Goal: Check status: Check status

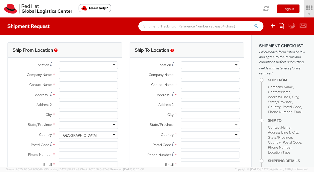
select select "506"
select select
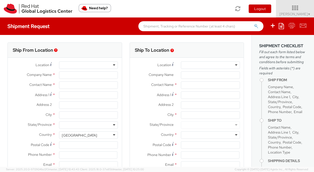
type input "Red Hat, Inc."
type input "[PERSON_NAME]"
type input "[STREET_ADDRESS]"
type input "RALEIGH"
type input "27601"
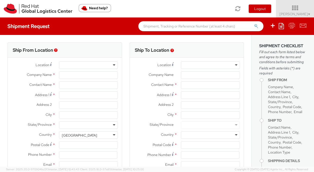
type input "[PHONE_NUMBER]"
type input "[EMAIL_ADDRESS][DOMAIN_NAME]"
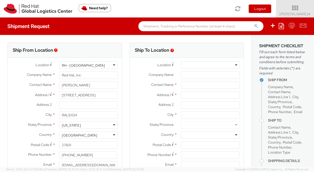
click at [179, 8] on div "Toggle navigation Logout [PERSON_NAME] ▼ Home Shipment Request My Shipments My …" at bounding box center [157, 9] width 314 height 18
click at [298, 9] on icon at bounding box center [295, 8] width 44 height 7
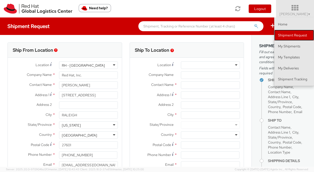
click at [294, 36] on link "Shipment Request" at bounding box center [294, 35] width 40 height 11
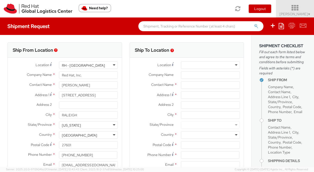
click at [299, 12] on span "[PERSON_NAME] ▼" at bounding box center [294, 14] width 31 height 5
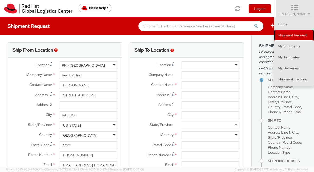
click at [290, 33] on link "Shipment Request" at bounding box center [294, 35] width 40 height 11
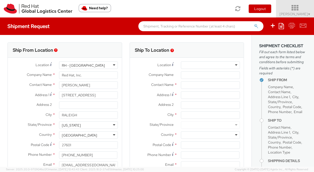
click at [295, 10] on icon at bounding box center [295, 8] width 44 height 7
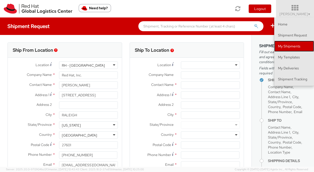
click at [293, 49] on link "My Shipments" at bounding box center [294, 46] width 40 height 11
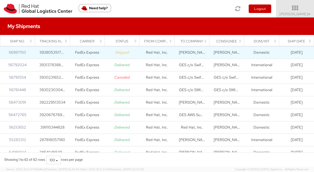
click at [55, 53] on td "393805351763" at bounding box center [52, 53] width 35 height 13
copy td "393805351763"
